Goal: Information Seeking & Learning: Compare options

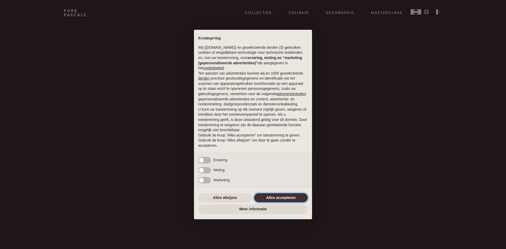
click at [289, 200] on button "Alles accepteren" at bounding box center [281, 197] width 54 height 9
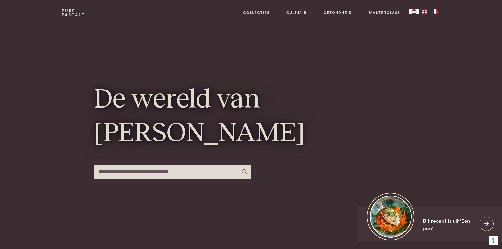
click at [434, 12] on img "FR" at bounding box center [435, 11] width 6 height 5
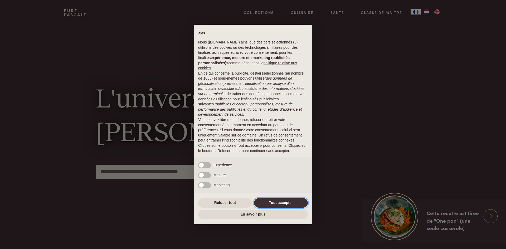
click at [281, 202] on button "Tout accepter" at bounding box center [281, 202] width 54 height 9
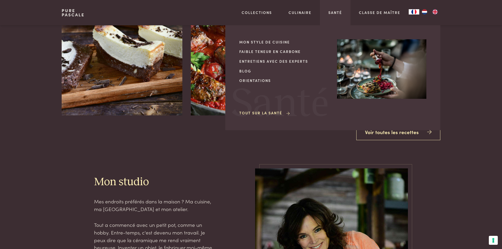
scroll to position [738, 0]
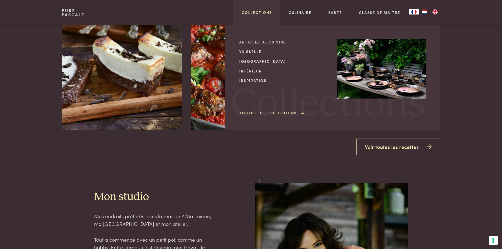
click at [262, 13] on link "Collections" at bounding box center [257, 13] width 30 height 6
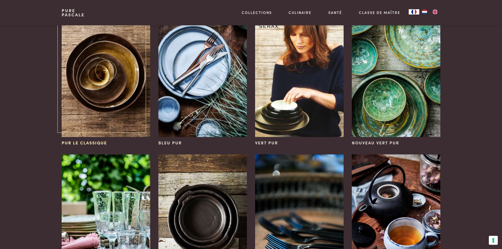
scroll to position [26, 0]
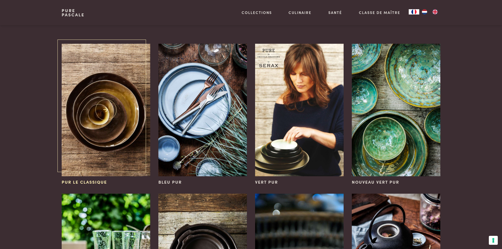
click at [110, 134] on img at bounding box center [106, 110] width 88 height 133
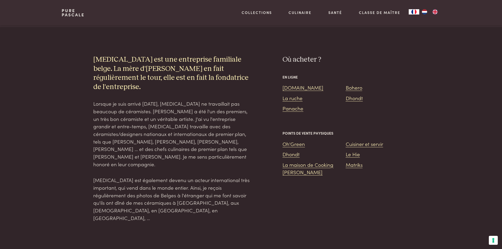
scroll to position [580, 0]
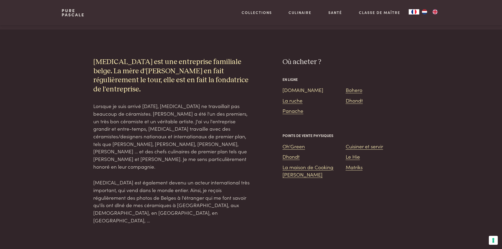
click at [296, 93] on link "Bol.com" at bounding box center [303, 89] width 41 height 7
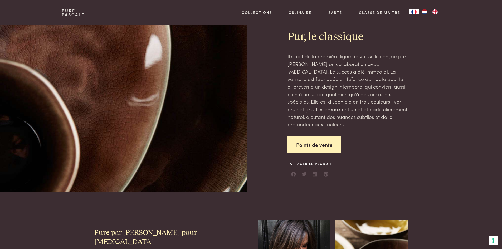
scroll to position [0, 0]
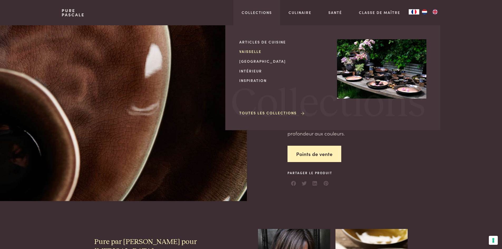
click at [257, 53] on link "Vaisselle" at bounding box center [283, 52] width 89 height 6
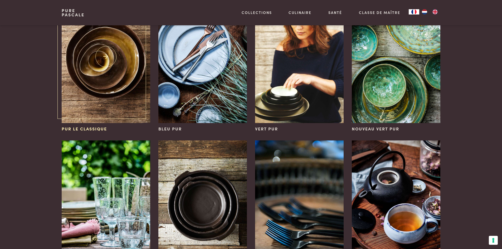
scroll to position [53, 0]
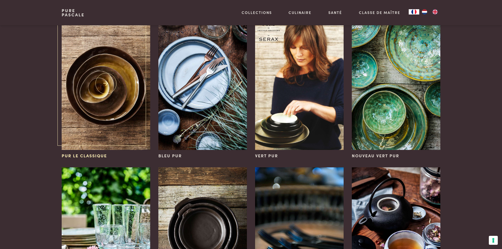
click at [109, 84] on img at bounding box center [106, 83] width 88 height 133
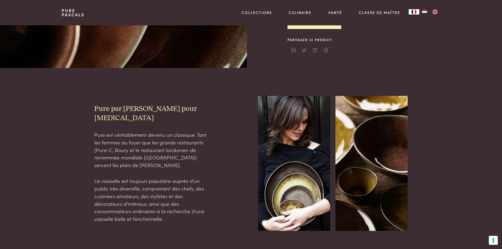
scroll to position [158, 0]
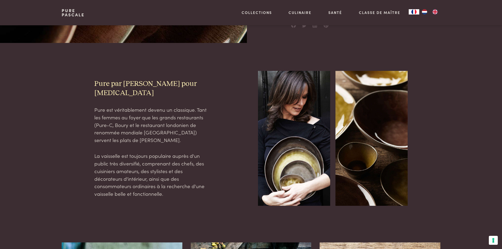
click at [321, 115] on img at bounding box center [294, 138] width 72 height 135
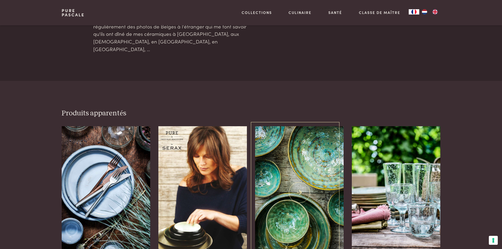
scroll to position [765, 0]
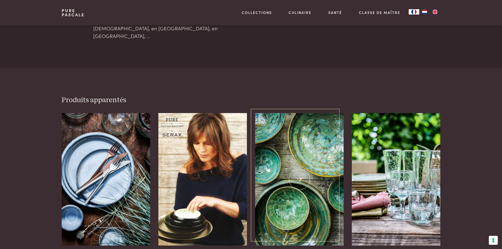
click at [287, 162] on img at bounding box center [299, 179] width 88 height 133
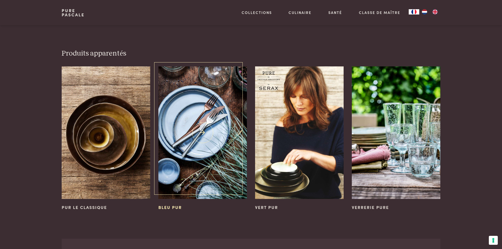
scroll to position [343, 0]
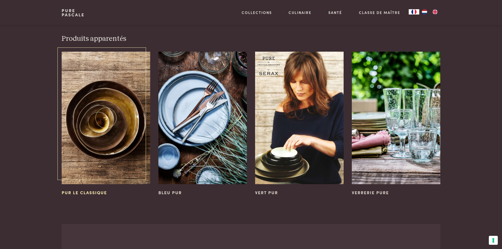
click at [76, 157] on img at bounding box center [106, 118] width 88 height 133
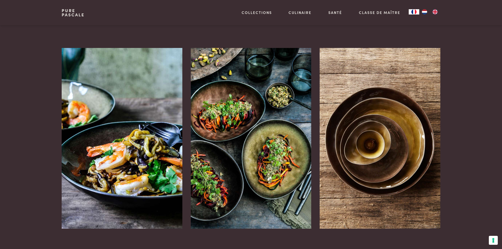
scroll to position [369, 0]
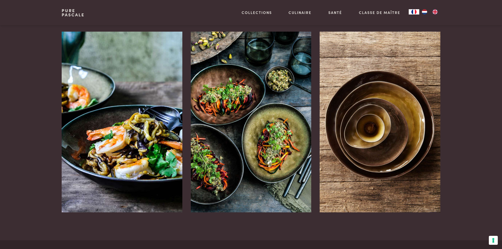
click at [134, 158] on img at bounding box center [122, 122] width 121 height 181
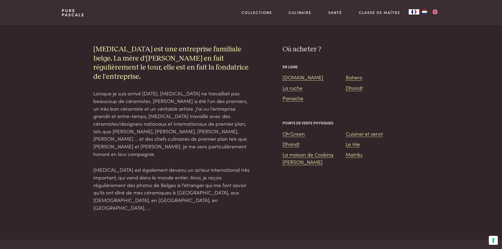
scroll to position [607, 0]
